Goal: Navigation & Orientation: Find specific page/section

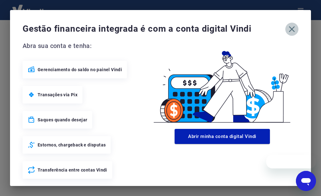
click at [287, 28] on icon "button" at bounding box center [292, 29] width 10 height 10
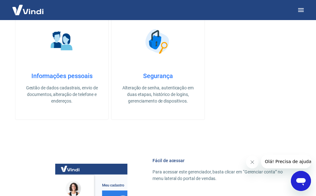
scroll to position [219, 0]
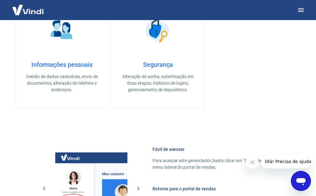
click at [253, 162] on icon "Fechar mensagem da empresa" at bounding box center [252, 162] width 5 height 5
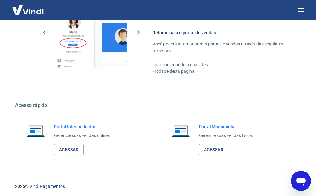
scroll to position [377, 0]
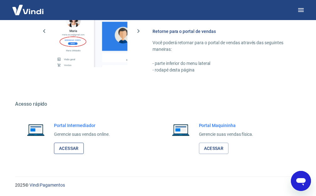
click at [67, 149] on link "Acessar" at bounding box center [69, 149] width 30 height 12
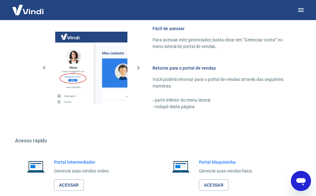
scroll to position [283, 0]
